Goal: Contribute content

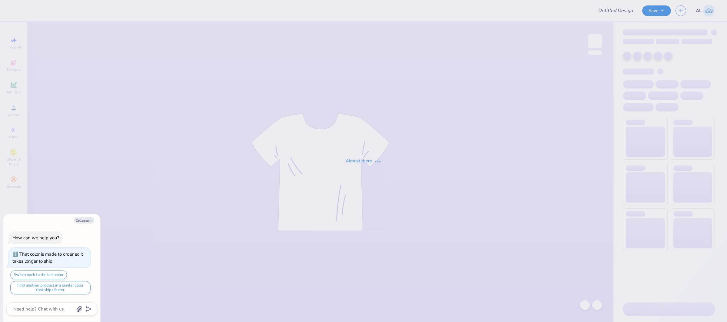
type textarea "x"
type input "FPS239506"
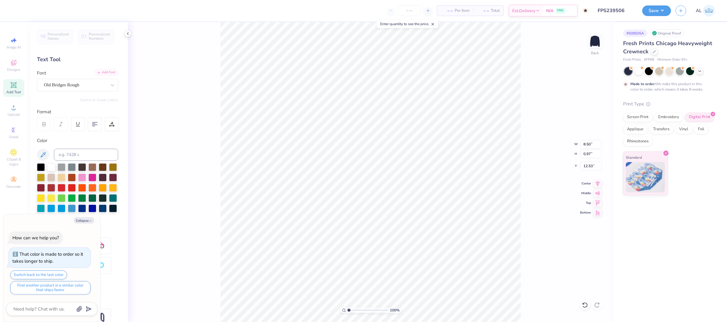
click at [111, 72] on div "Add Font" at bounding box center [106, 72] width 24 height 7
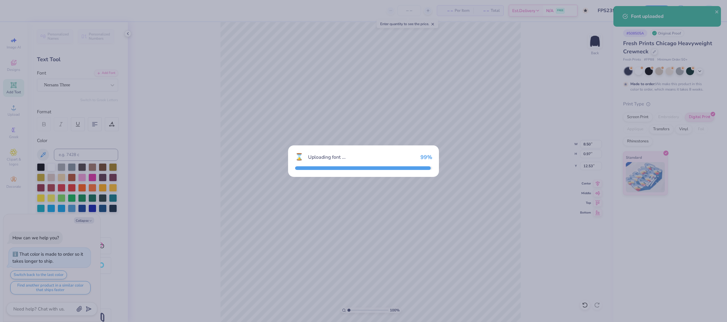
type textarea "x"
type input "13.70"
type input "1.01"
type input "12.51"
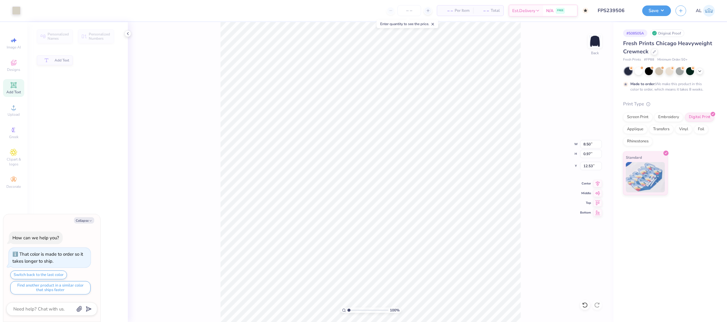
type textarea "x"
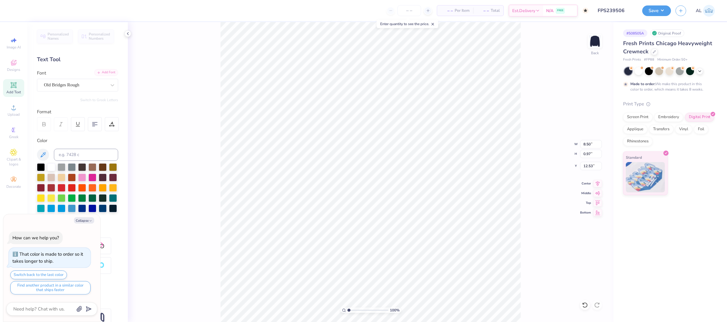
click at [102, 76] on div "Add Font" at bounding box center [106, 72] width 24 height 7
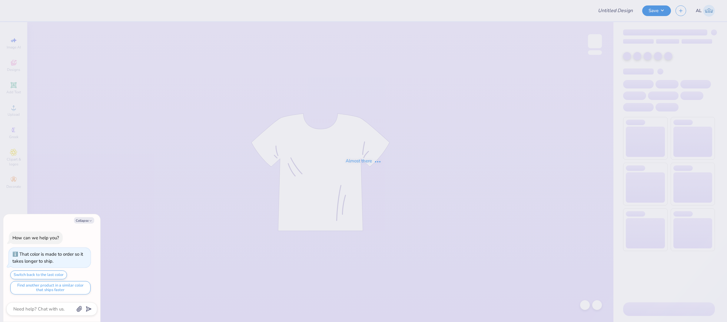
type textarea "x"
type input "FPS239506"
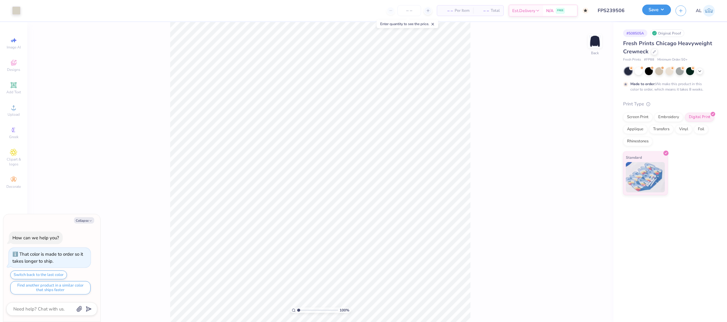
click at [650, 10] on button "Save" at bounding box center [656, 10] width 29 height 11
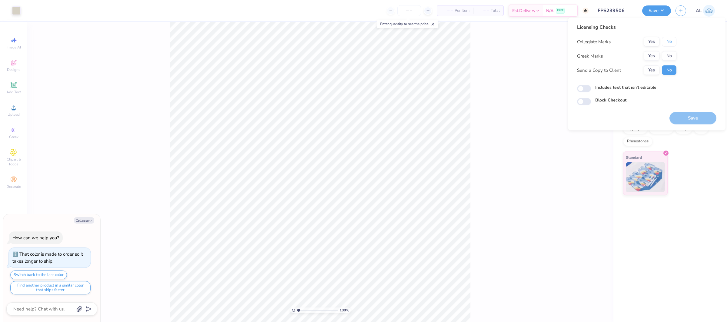
drag, startPoint x: 668, startPoint y: 39, endPoint x: 660, endPoint y: 49, distance: 12.1
click at [668, 39] on button "No" at bounding box center [669, 42] width 15 height 10
click at [653, 55] on button "Yes" at bounding box center [652, 56] width 16 height 10
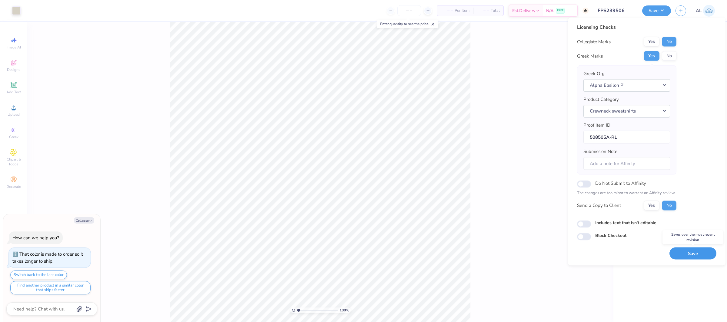
click at [682, 255] on button "Save" at bounding box center [692, 253] width 47 height 12
type textarea "x"
